Goal: Task Accomplishment & Management: Use online tool/utility

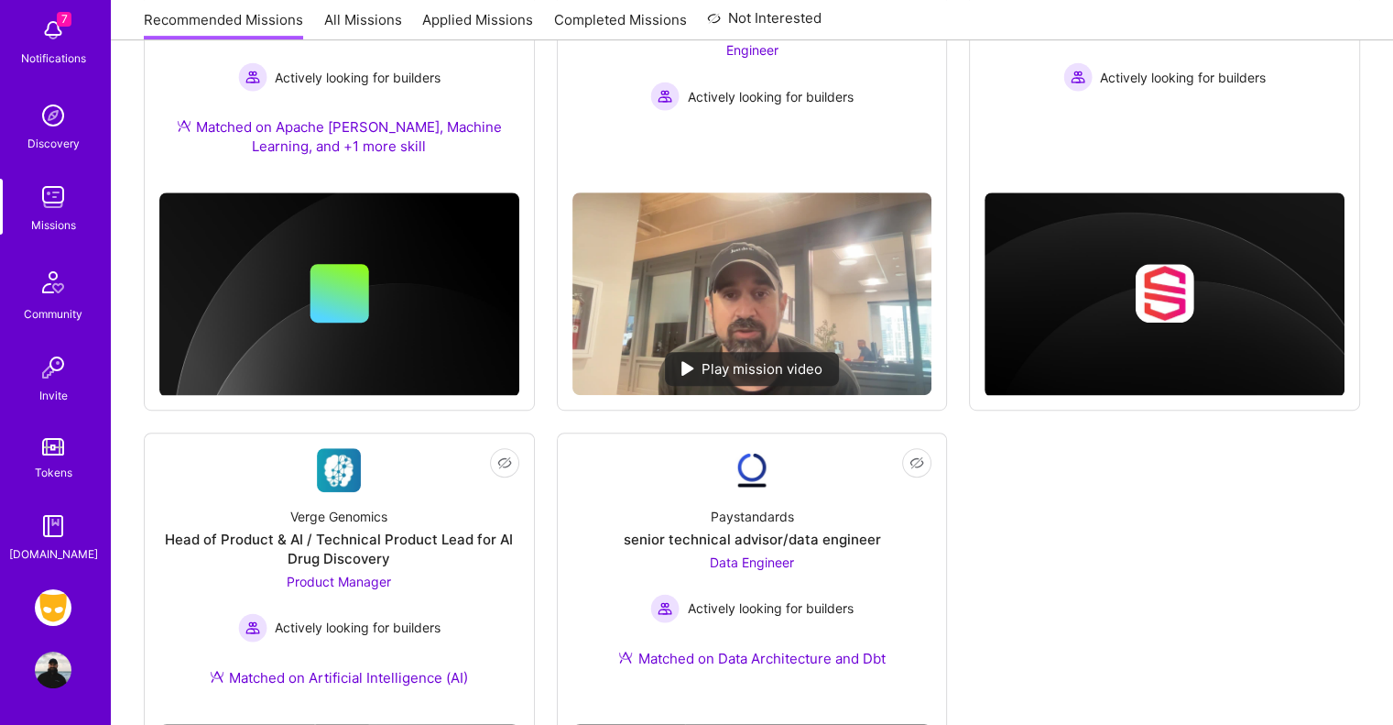
scroll to position [873, 0]
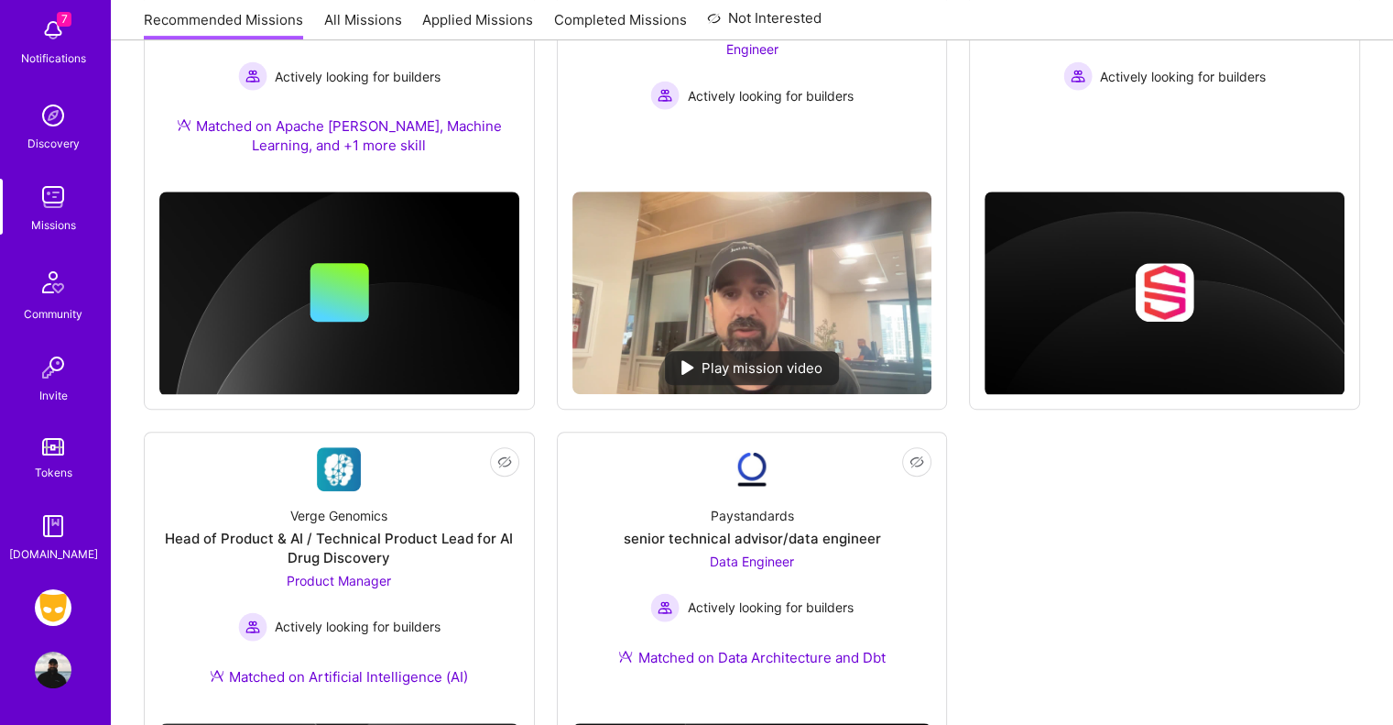
click at [57, 605] on img at bounding box center [53, 607] width 37 height 37
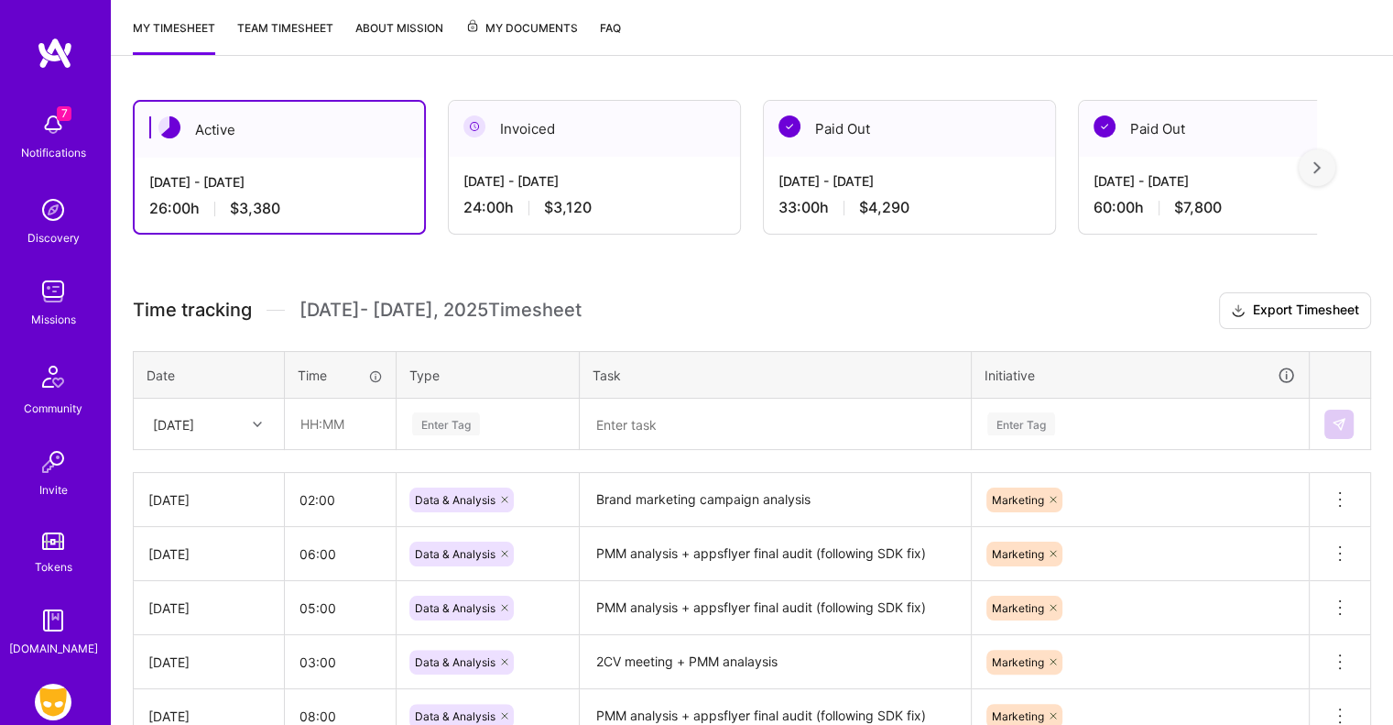
scroll to position [238, 0]
click at [300, 426] on input "text" at bounding box center [340, 422] width 109 height 49
type input "7"
type input "08:00"
click at [439, 421] on div "Enter Tag" at bounding box center [446, 423] width 68 height 28
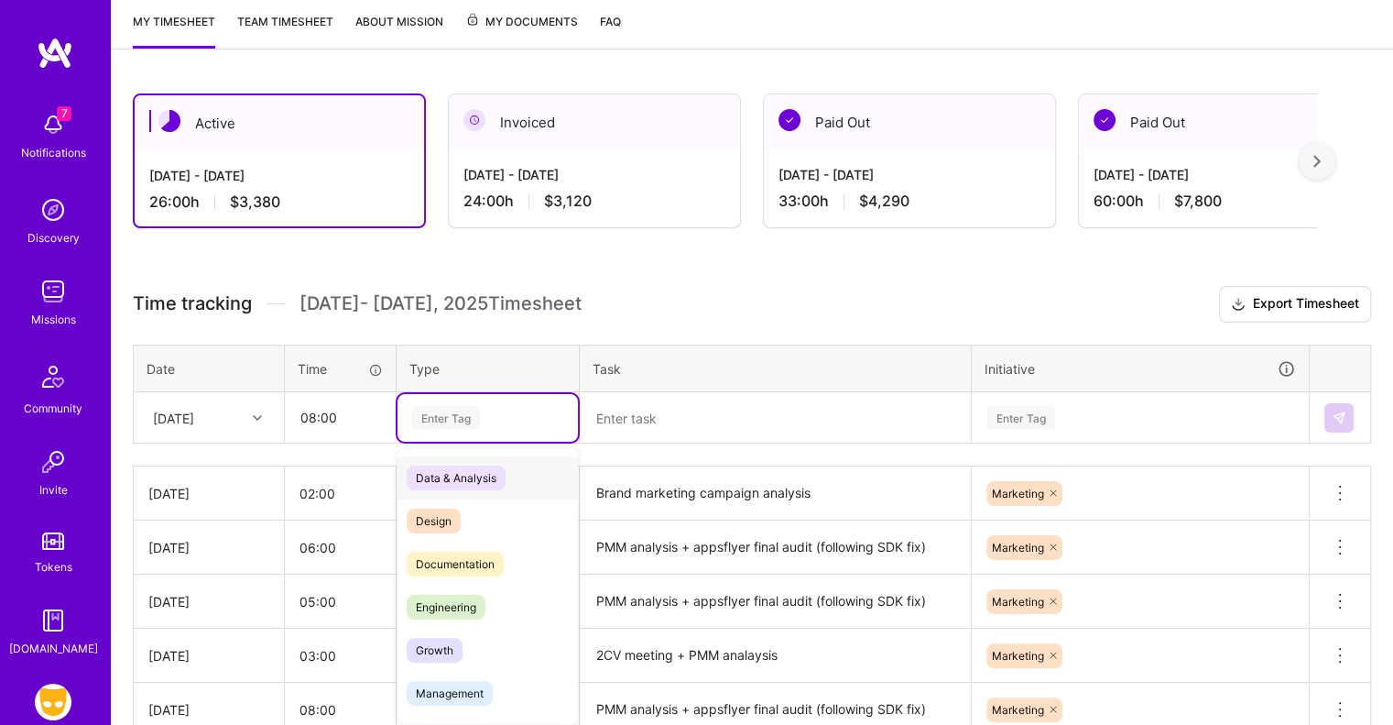
scroll to position [246, 0]
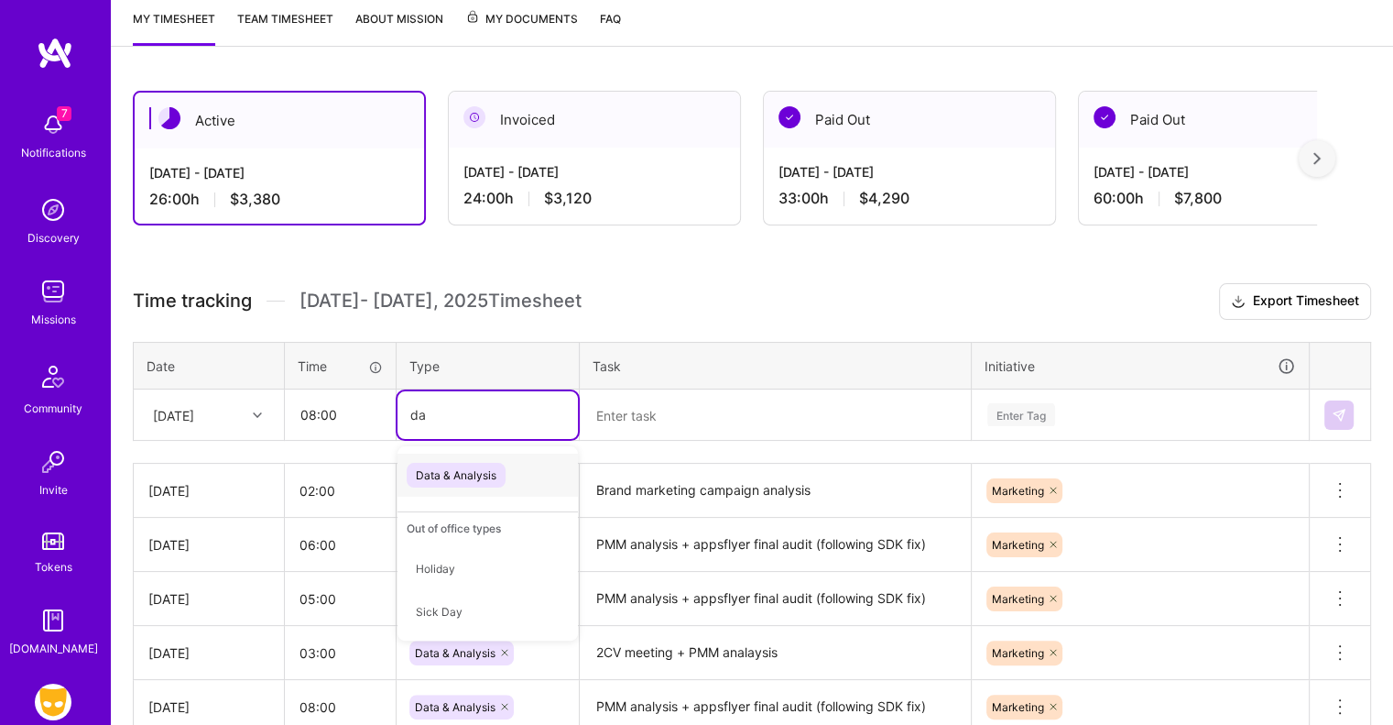
type input "dat"
click at [457, 469] on span "Data & Analysis" at bounding box center [456, 475] width 99 height 25
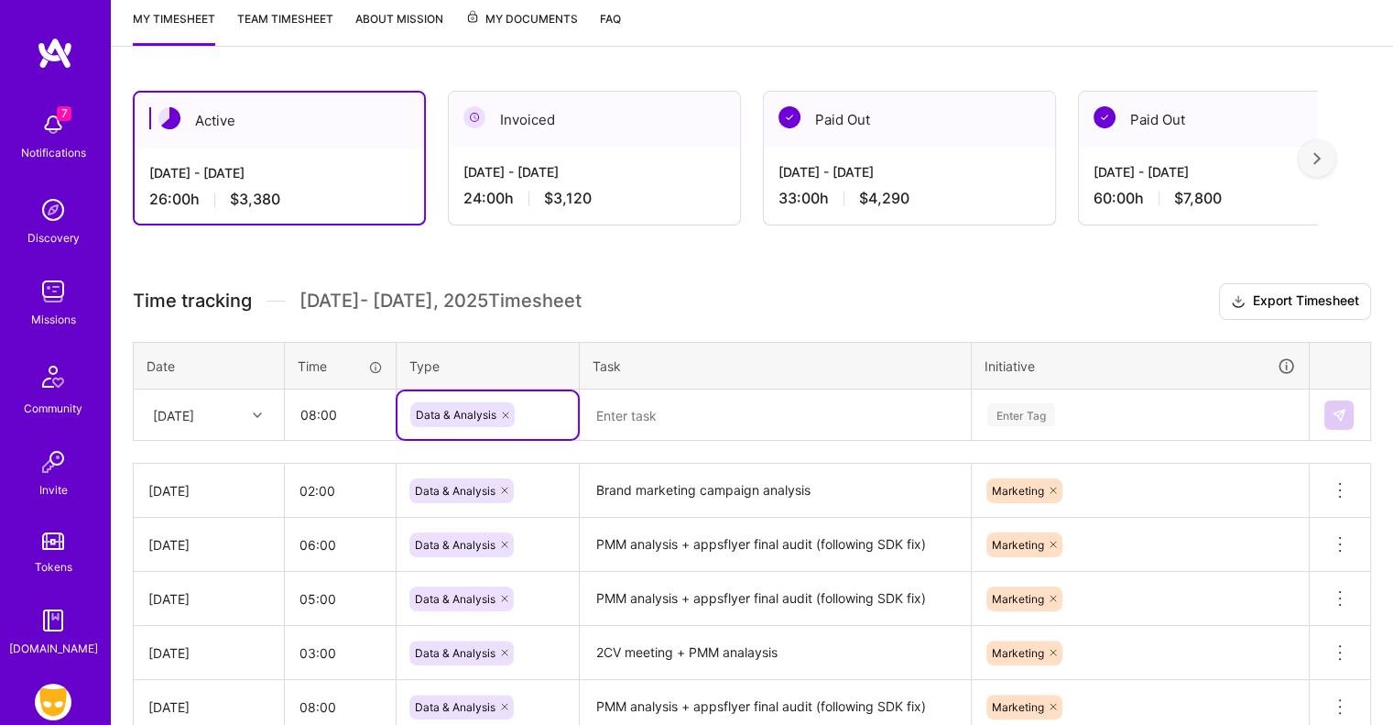
click at [626, 430] on textarea at bounding box center [775, 415] width 387 height 48
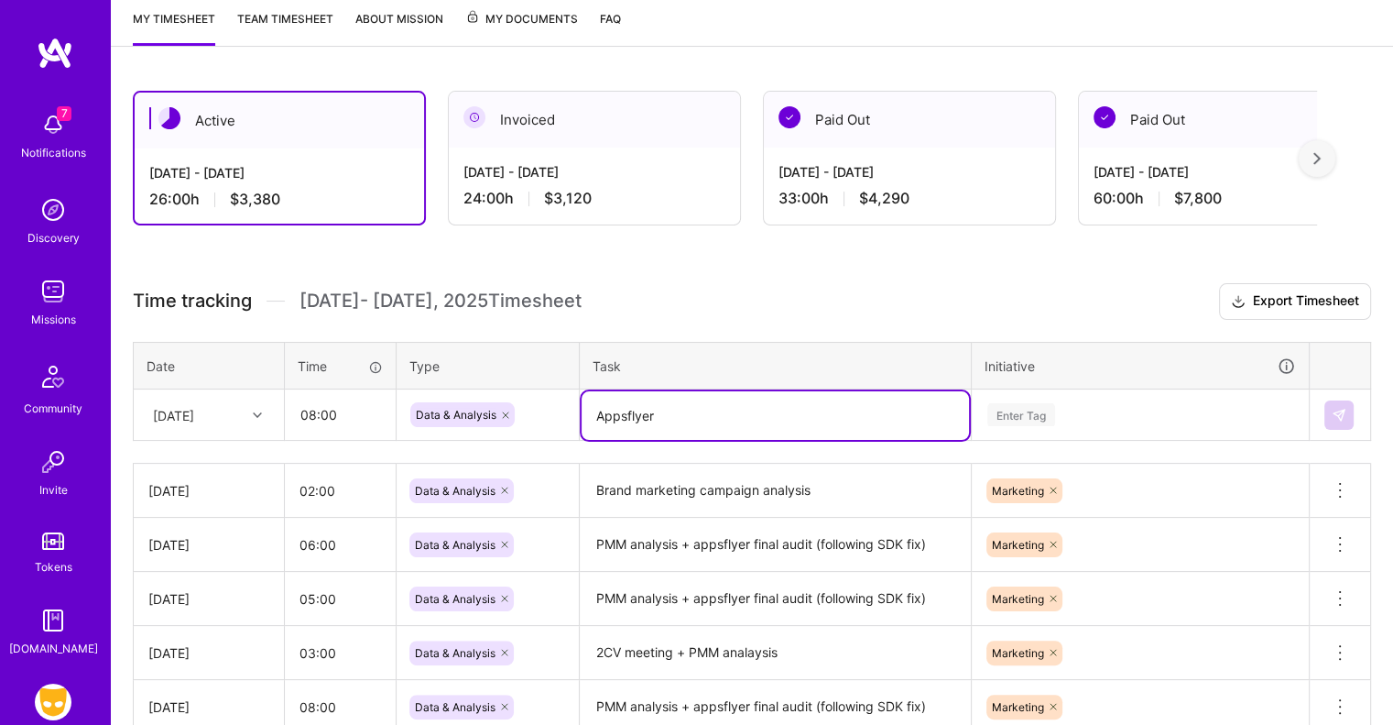
type textarea "Appsflyer"
click at [1012, 415] on div "Enter Tag" at bounding box center [1140, 415] width 335 height 48
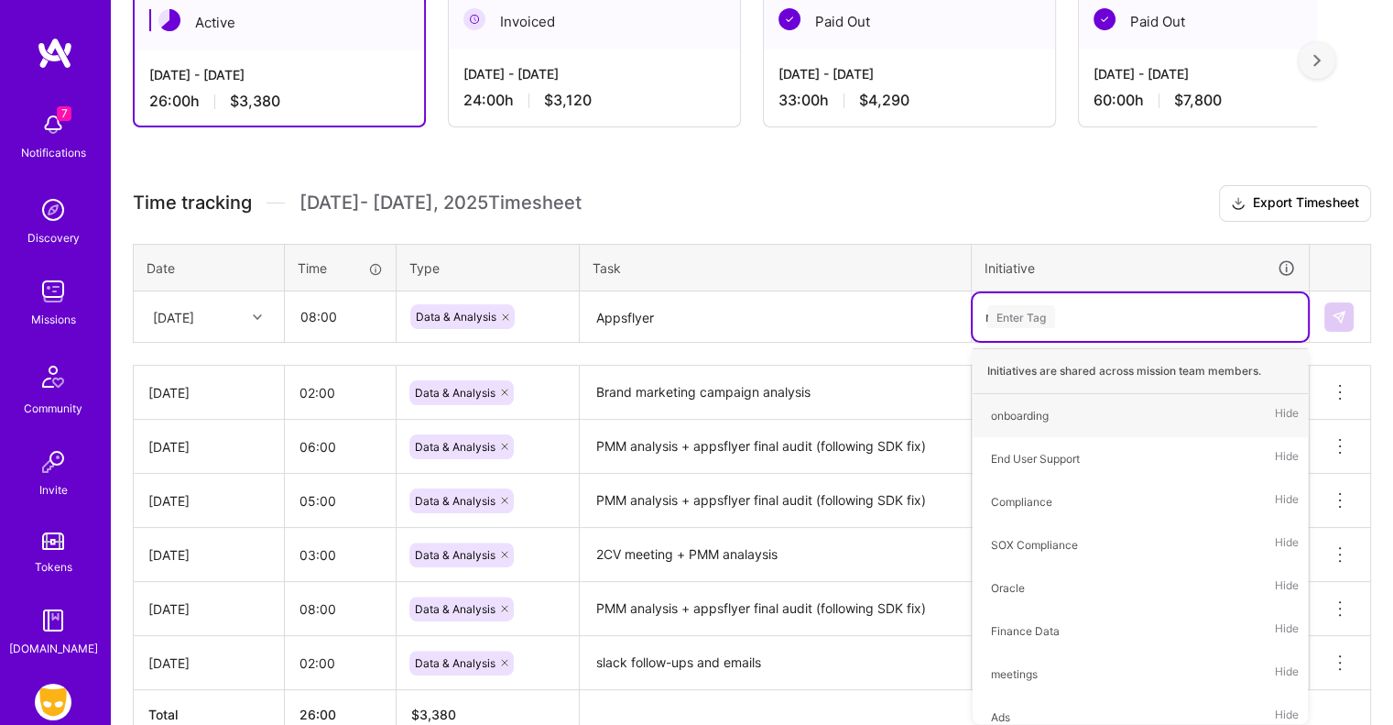
scroll to position [348, 0]
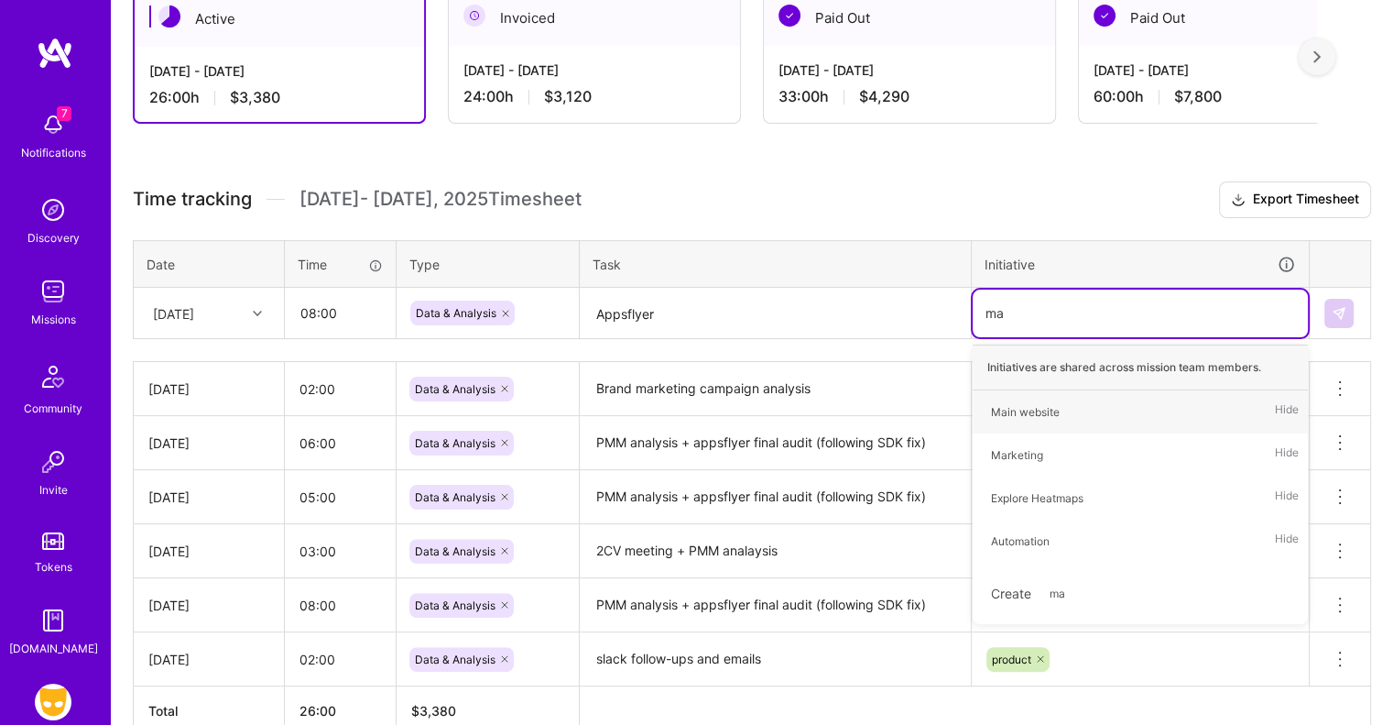
type input "mar"
click at [1012, 414] on div "Marketing" at bounding box center [1017, 411] width 52 height 19
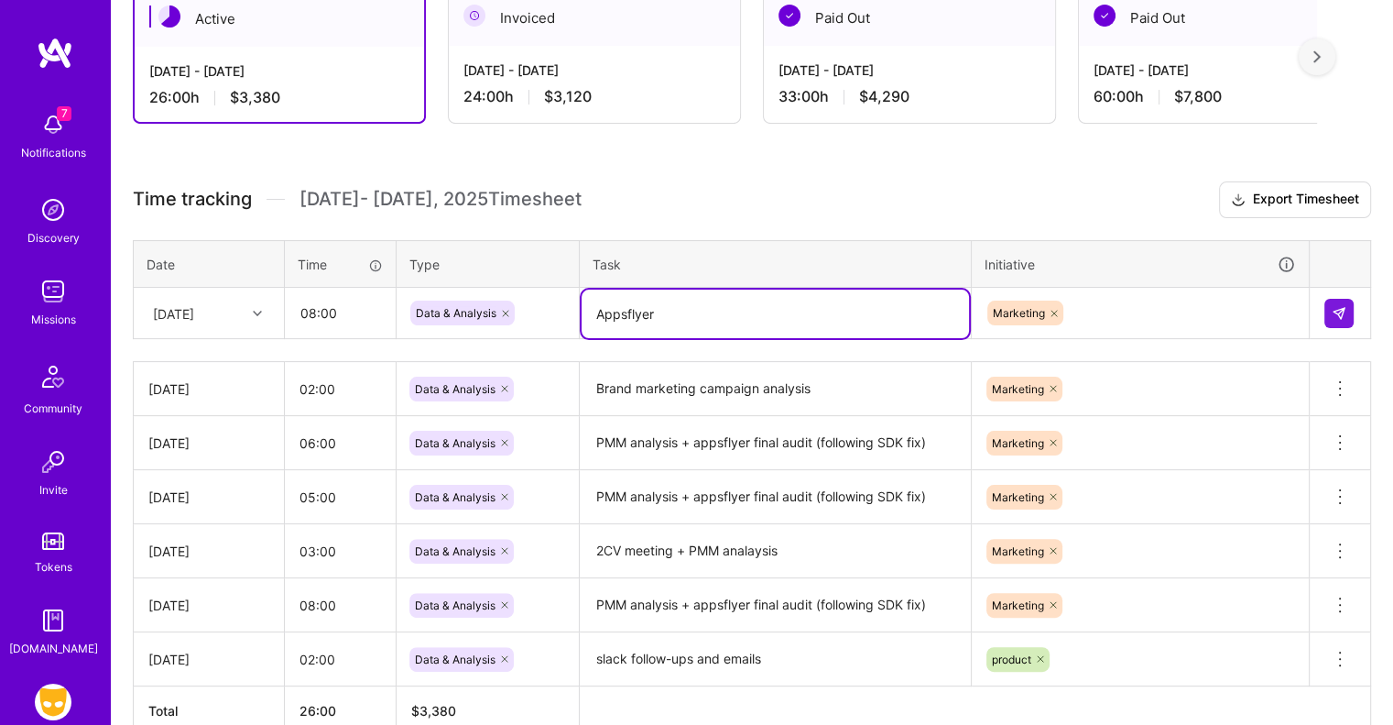
click at [771, 311] on textarea "Appsflyer" at bounding box center [775, 313] width 387 height 49
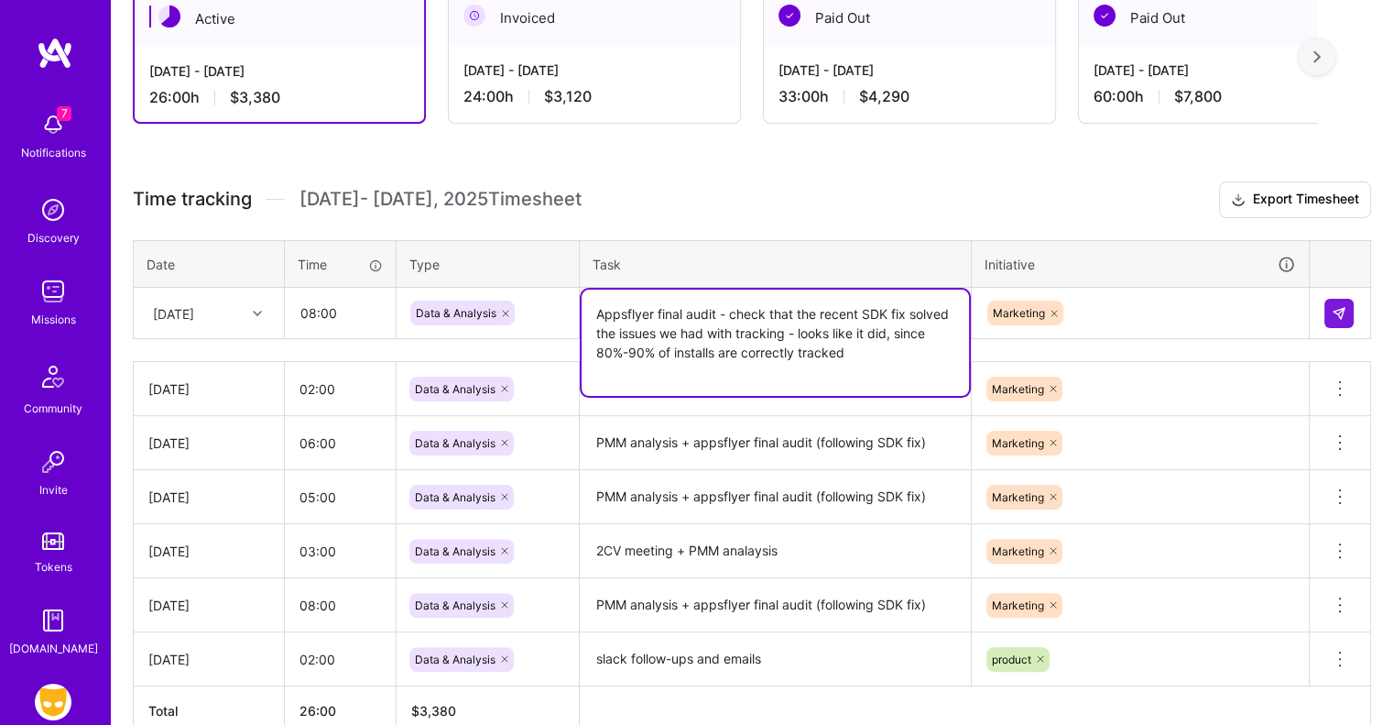
type textarea "Appsflyer final audit - check that the recent SDK fix solved the issues we had …"
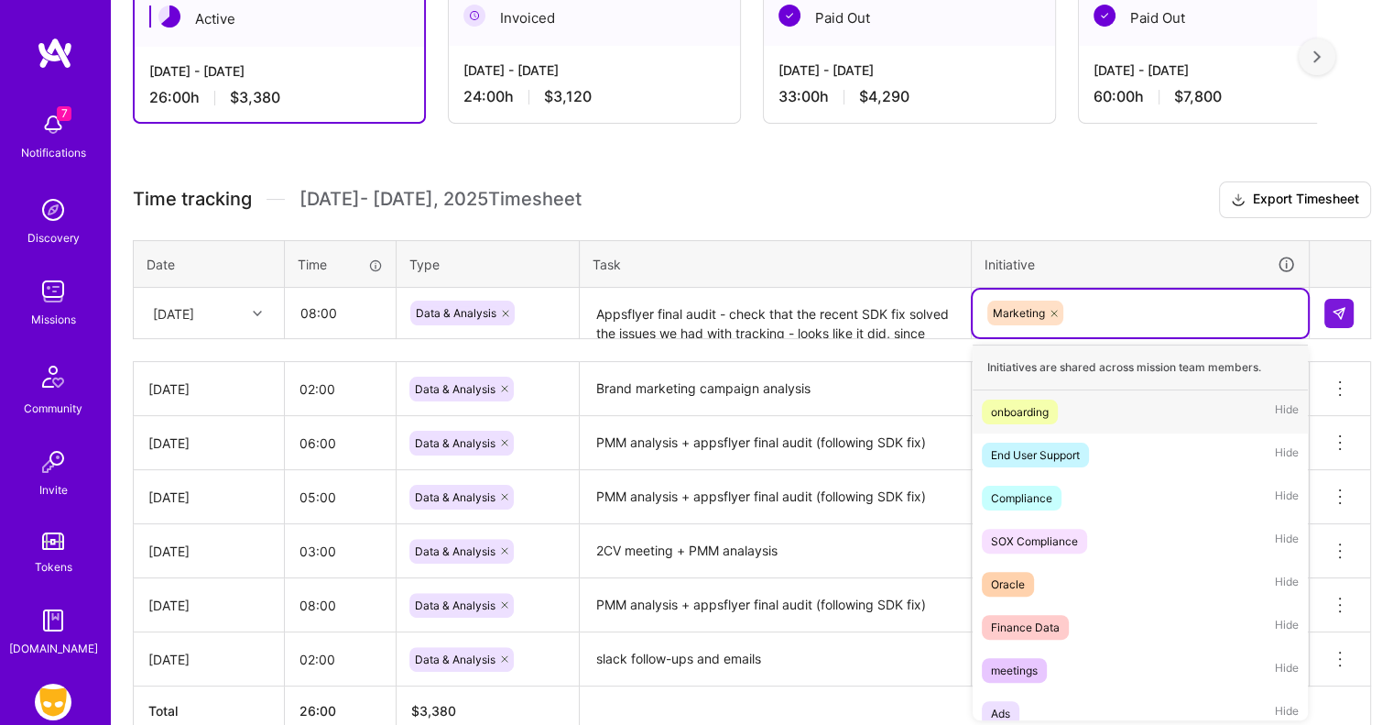
click at [1161, 302] on div "Marketing" at bounding box center [1141, 313] width 310 height 28
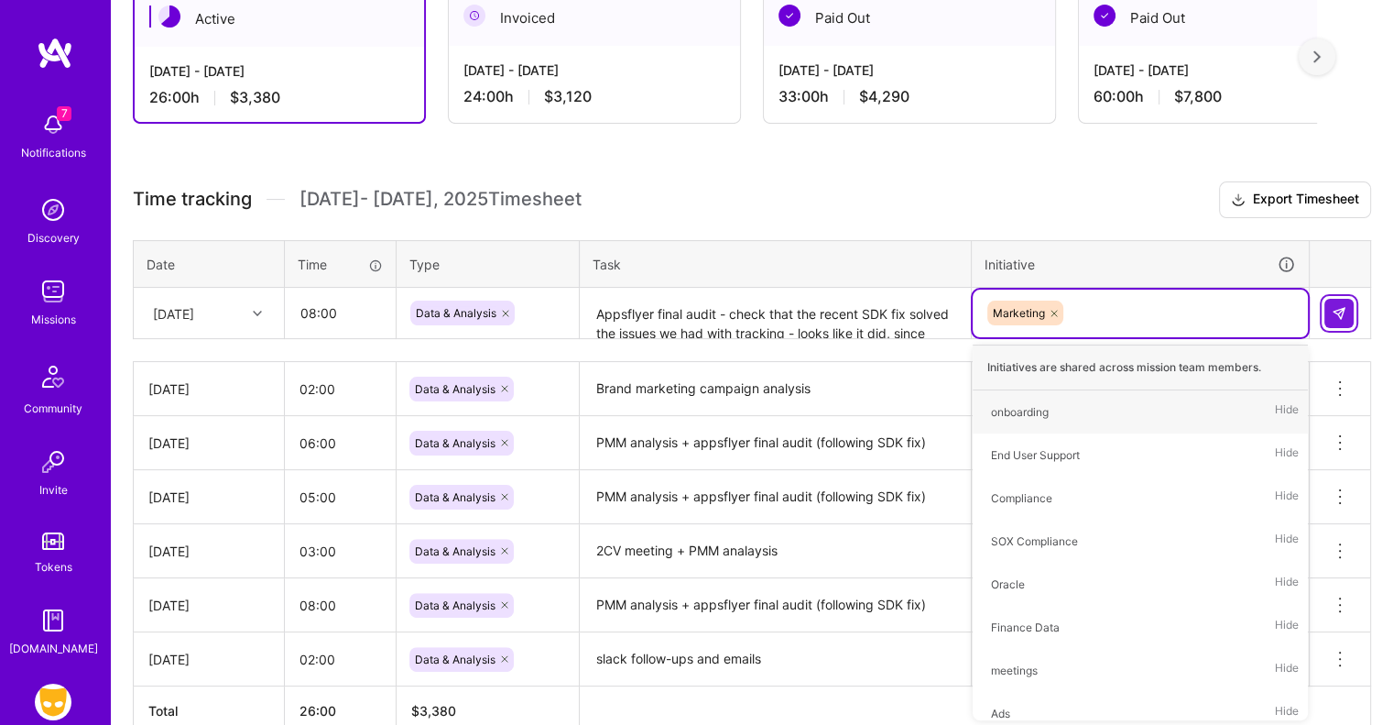
click at [1348, 309] on button at bounding box center [1338, 313] width 29 height 29
